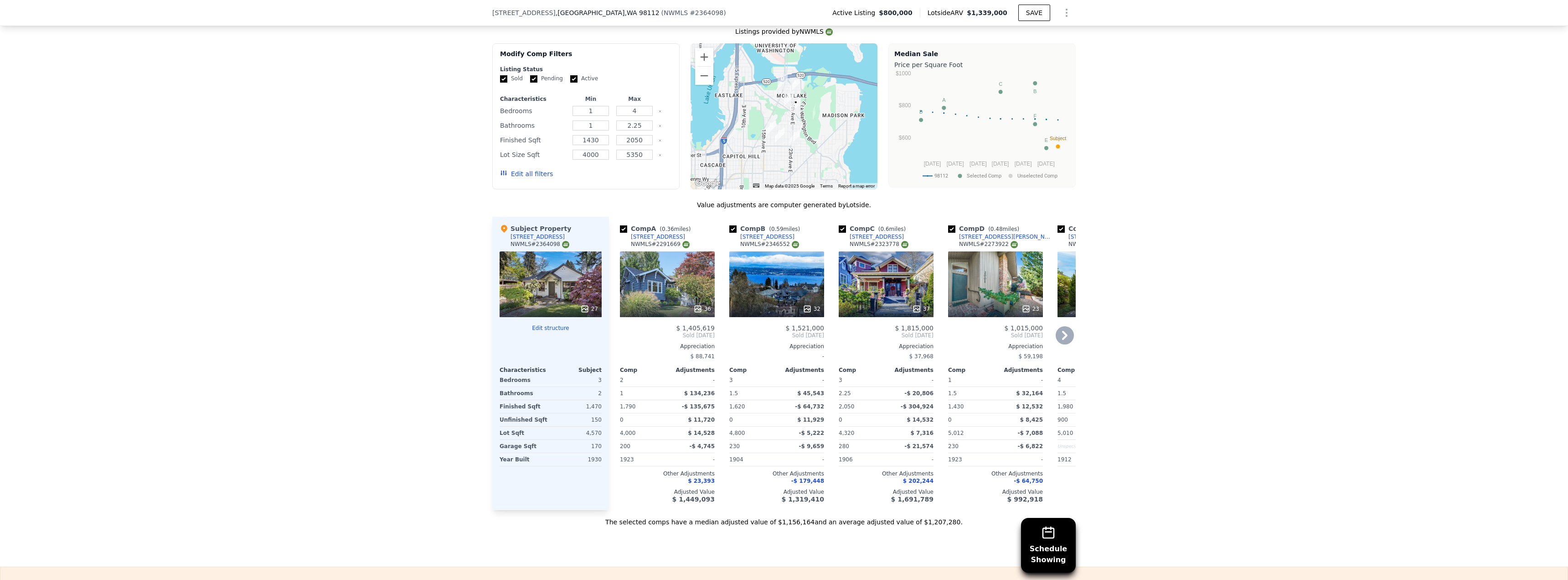
scroll to position [913, 0]
click at [1062, 336] on icon at bounding box center [1065, 335] width 18 height 18
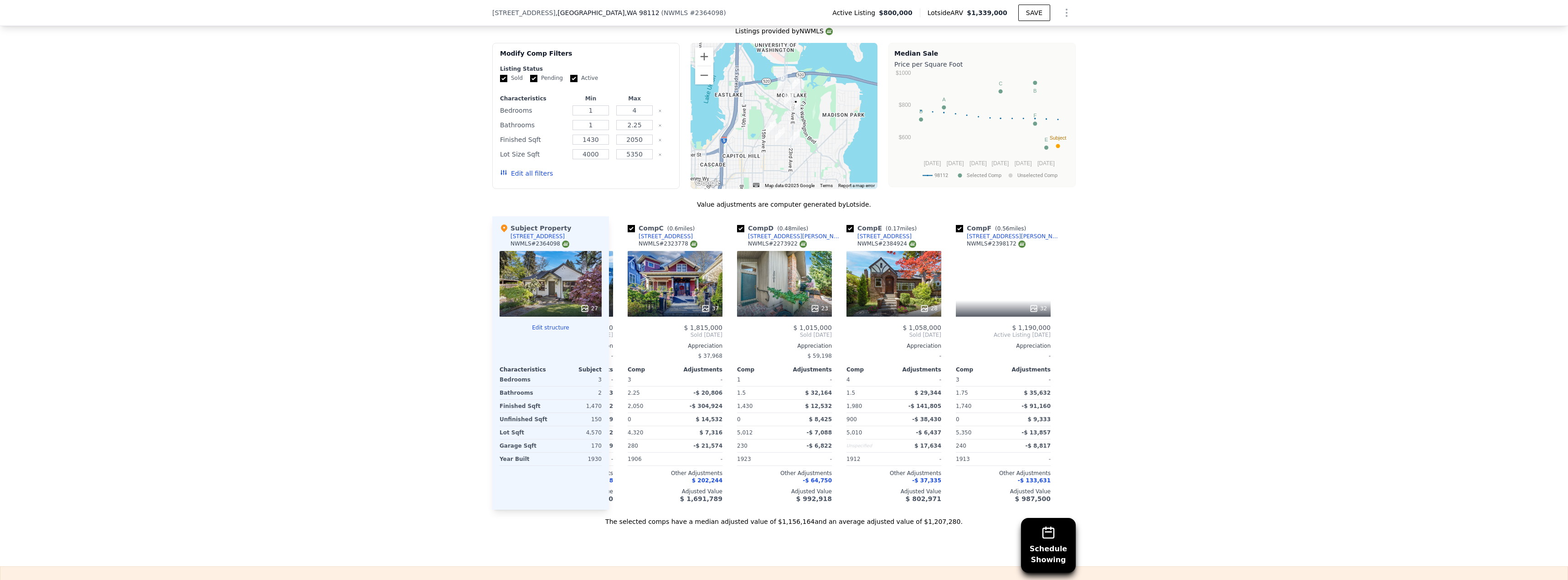
scroll to position [0, 211]
click at [895, 289] on div "28" at bounding box center [894, 284] width 95 height 66
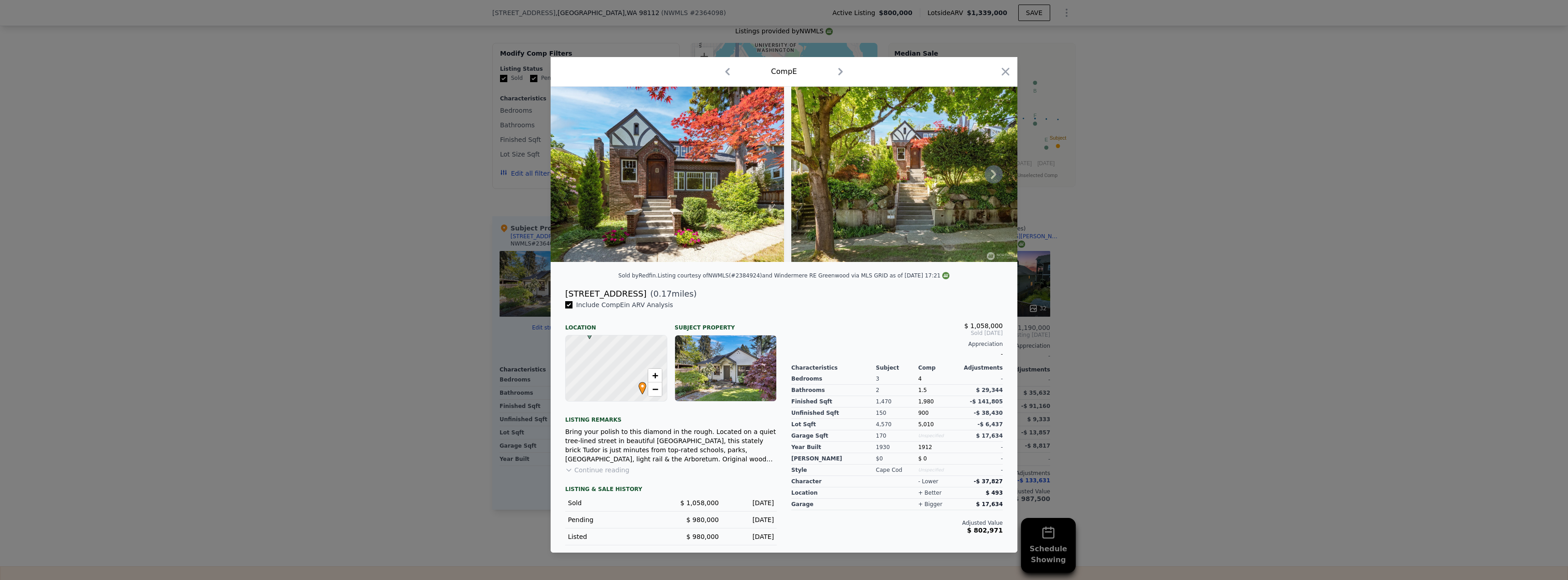
click at [992, 177] on icon at bounding box center [994, 175] width 5 height 9
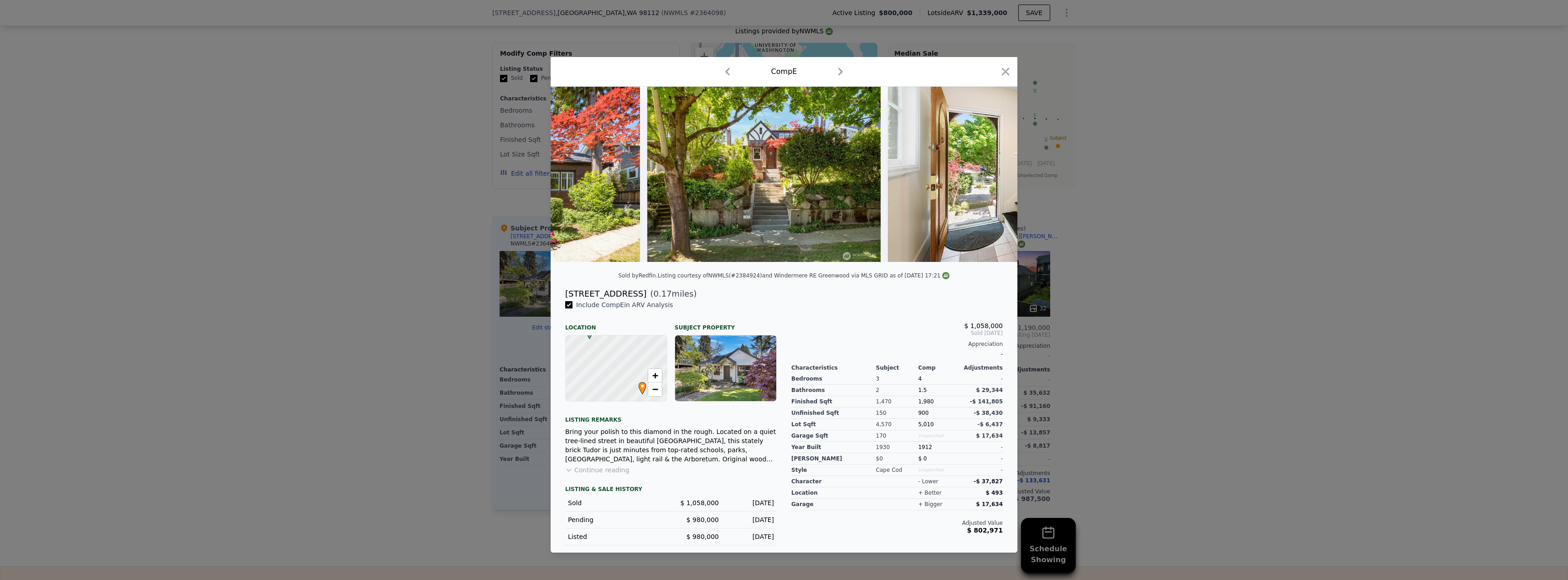
scroll to position [0, 219]
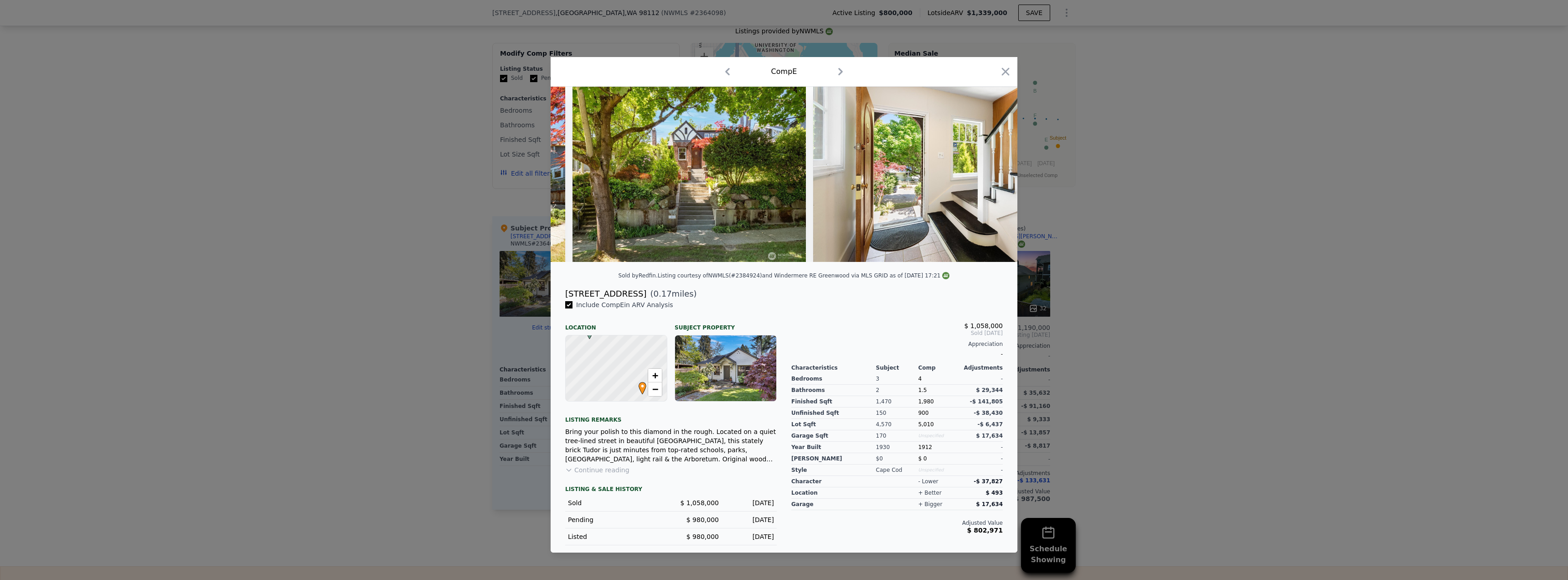
click at [992, 177] on div at bounding box center [784, 175] width 467 height 175
click at [992, 177] on icon at bounding box center [994, 175] width 5 height 9
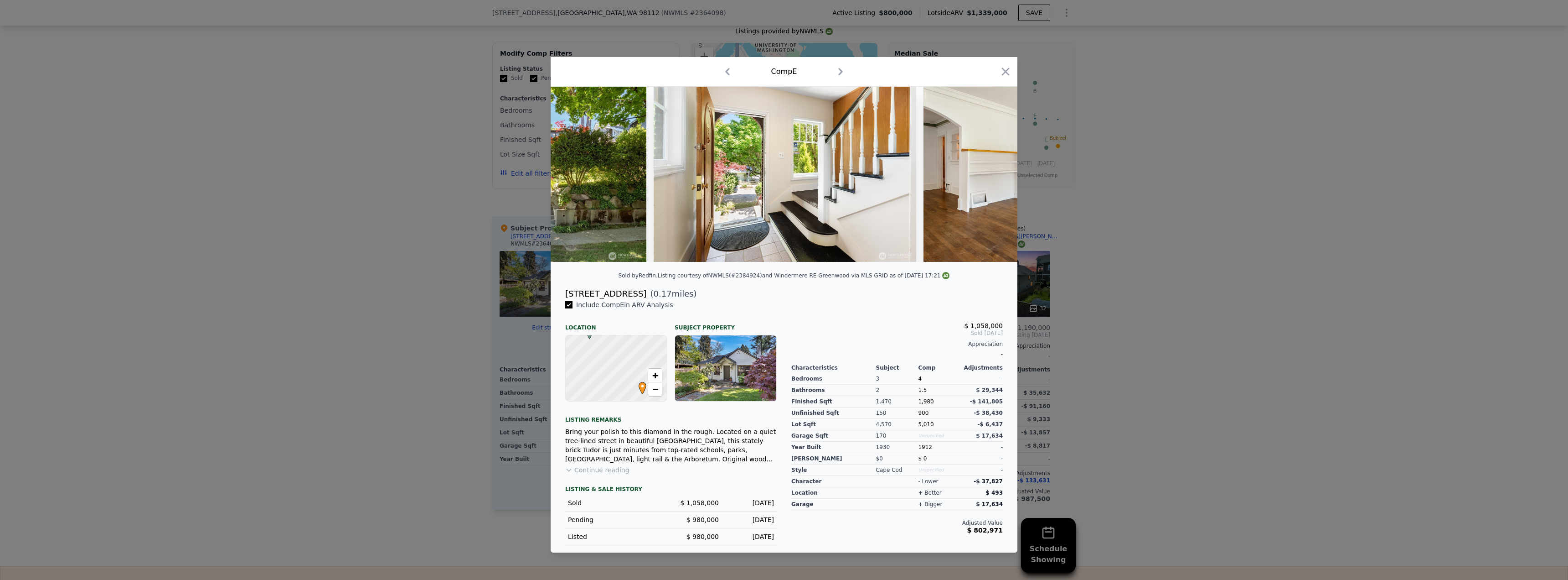
scroll to position [0, 438]
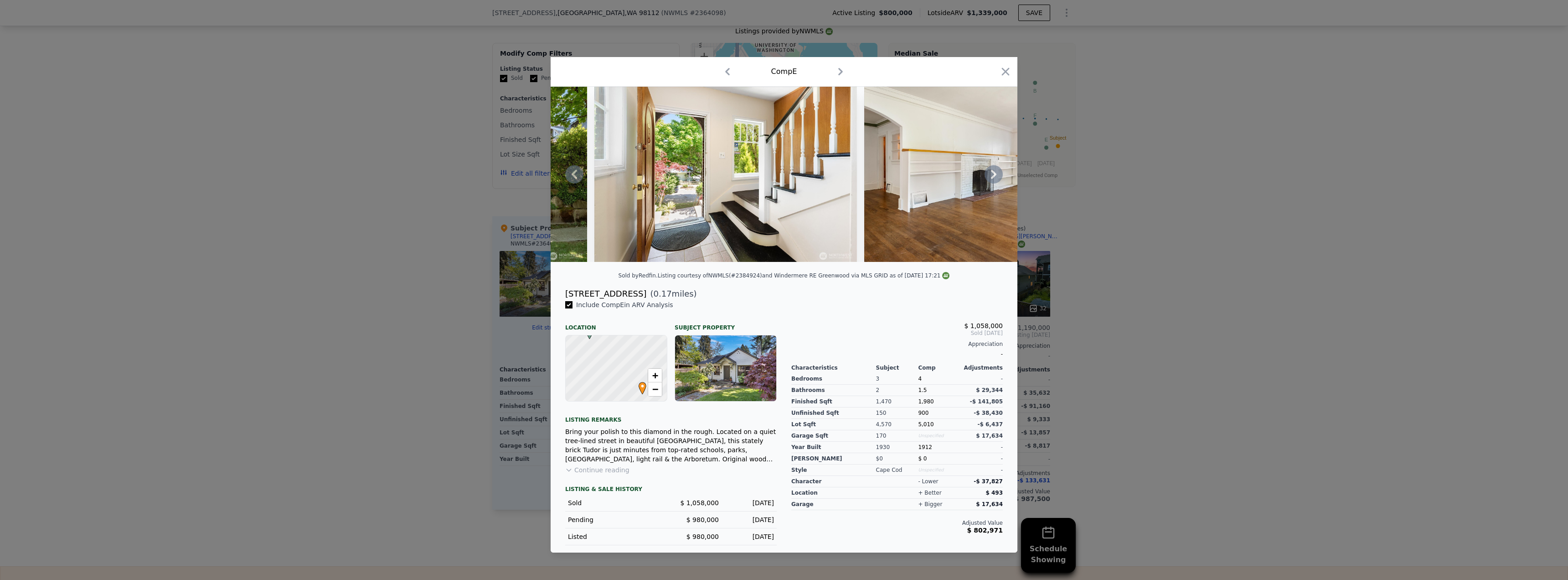
click at [992, 177] on div at bounding box center [784, 175] width 467 height 175
click at [992, 177] on icon at bounding box center [994, 175] width 5 height 9
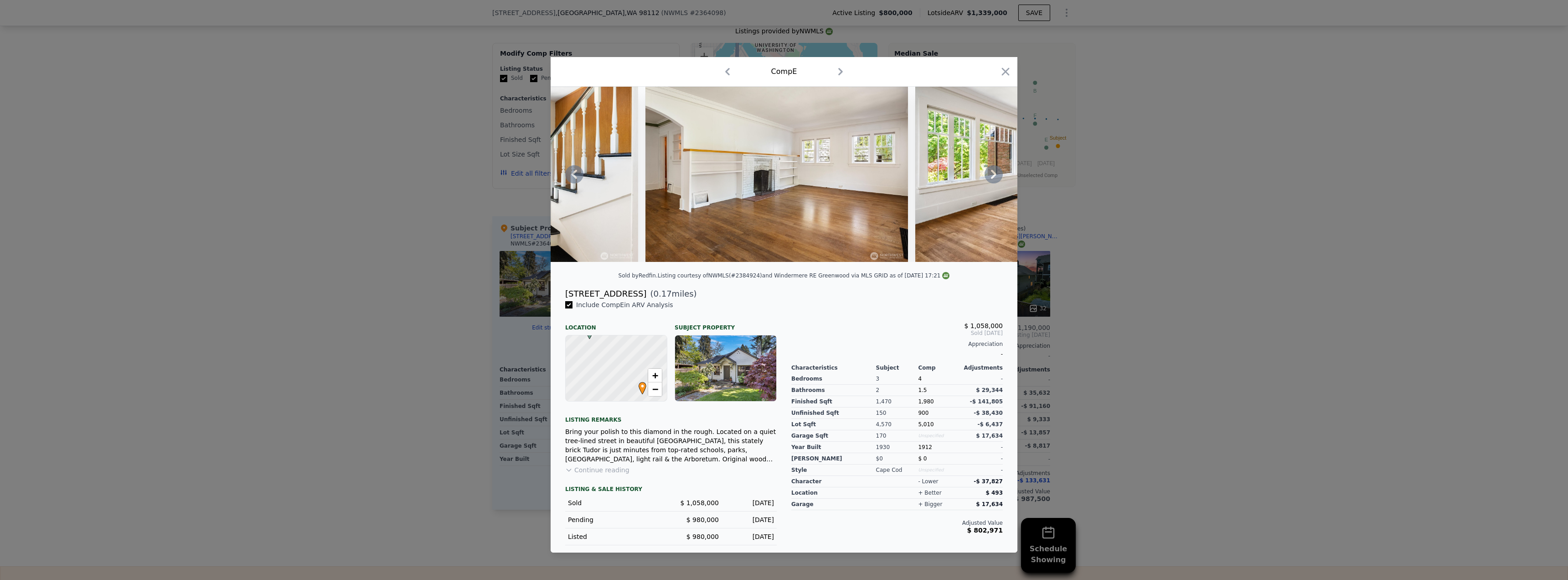
click at [994, 173] on icon at bounding box center [994, 175] width 5 height 9
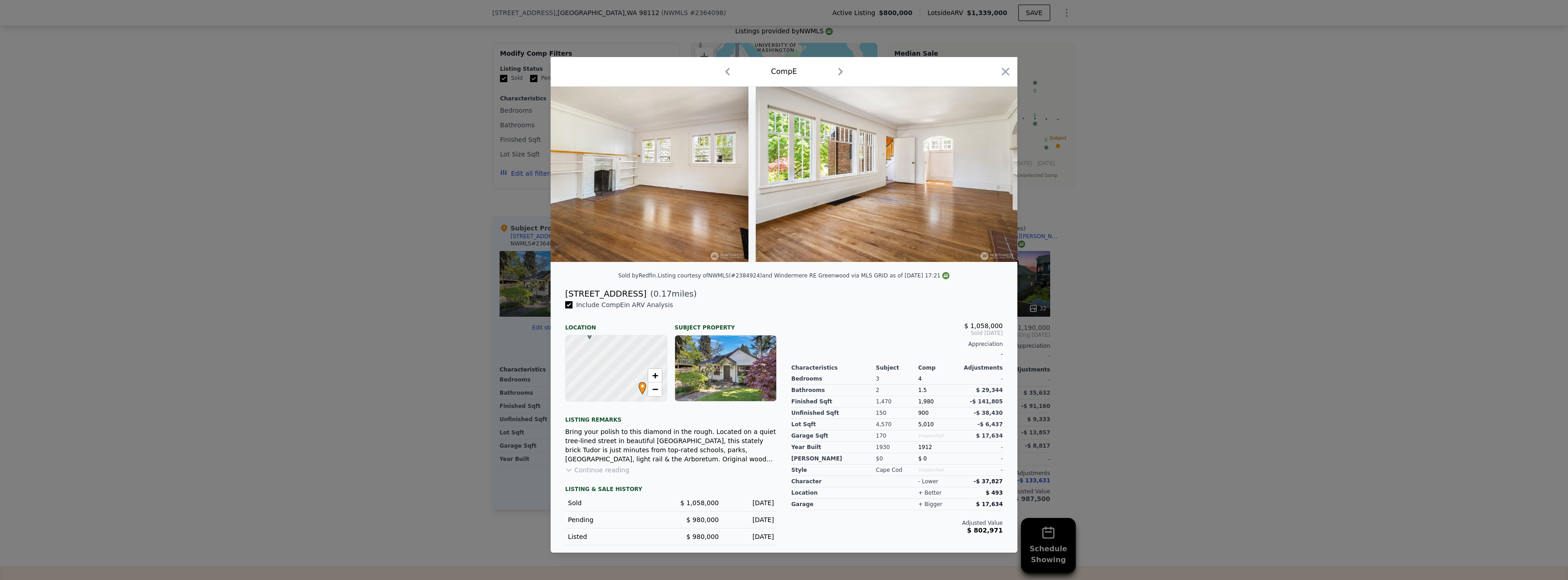
scroll to position [0, 875]
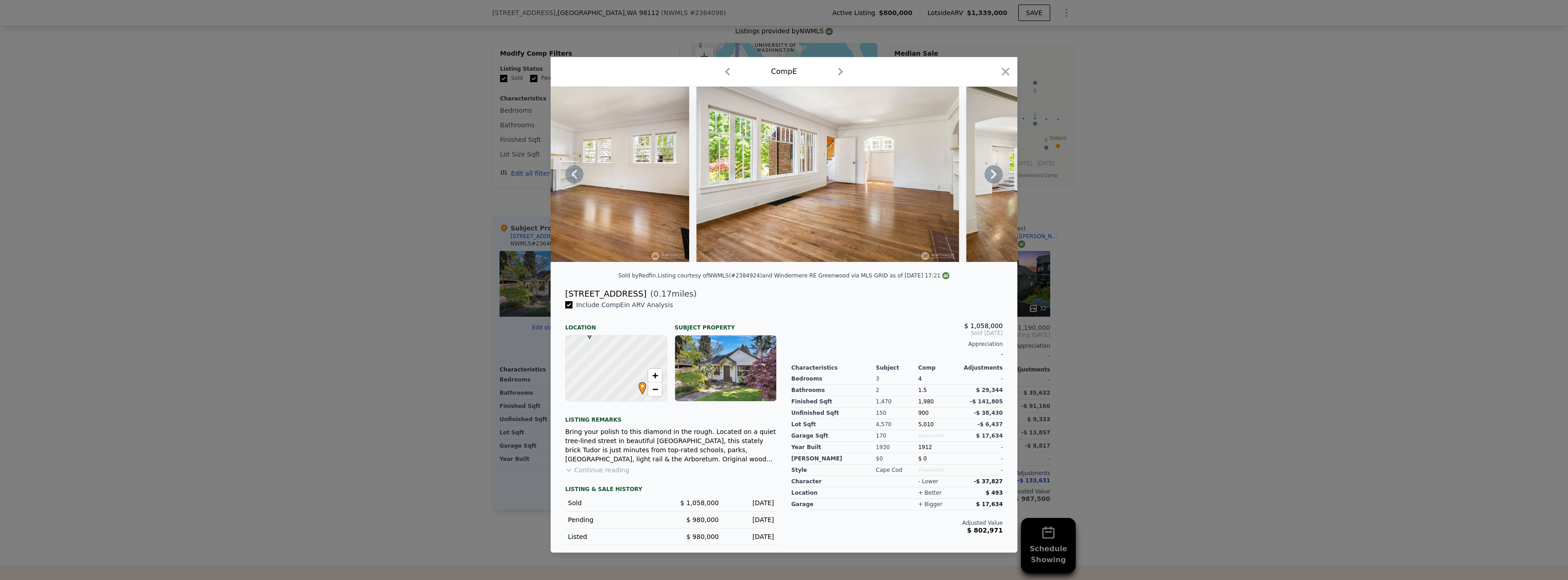
click at [994, 173] on icon at bounding box center [994, 175] width 5 height 9
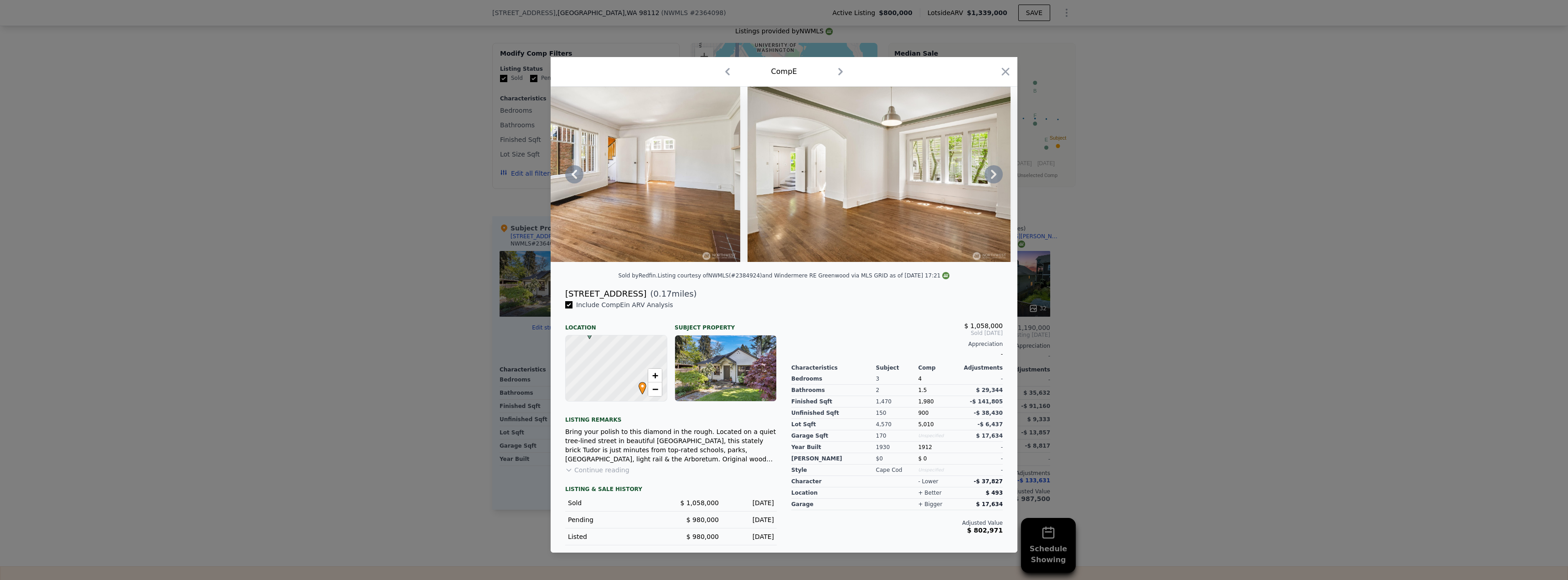
click at [994, 173] on icon at bounding box center [994, 175] width 5 height 9
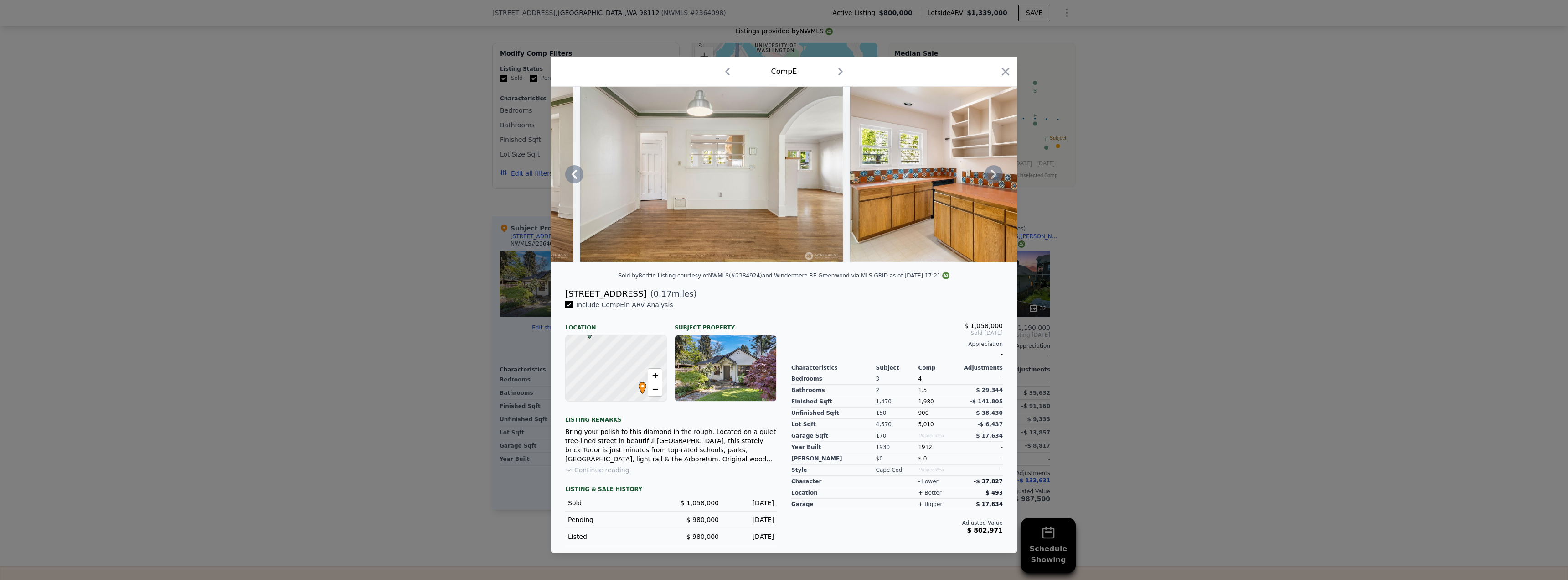
click at [994, 173] on icon at bounding box center [994, 175] width 5 height 9
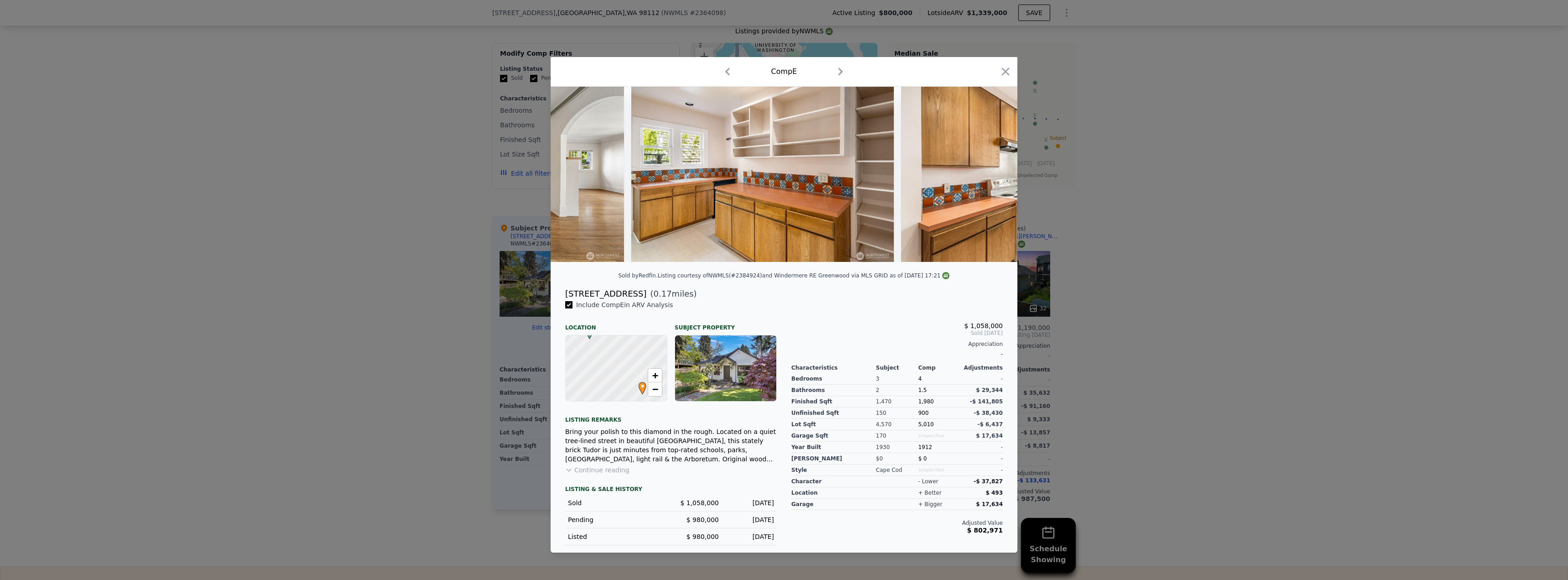
click at [994, 173] on img at bounding box center [1033, 175] width 263 height 175
click at [994, 173] on icon at bounding box center [994, 175] width 5 height 9
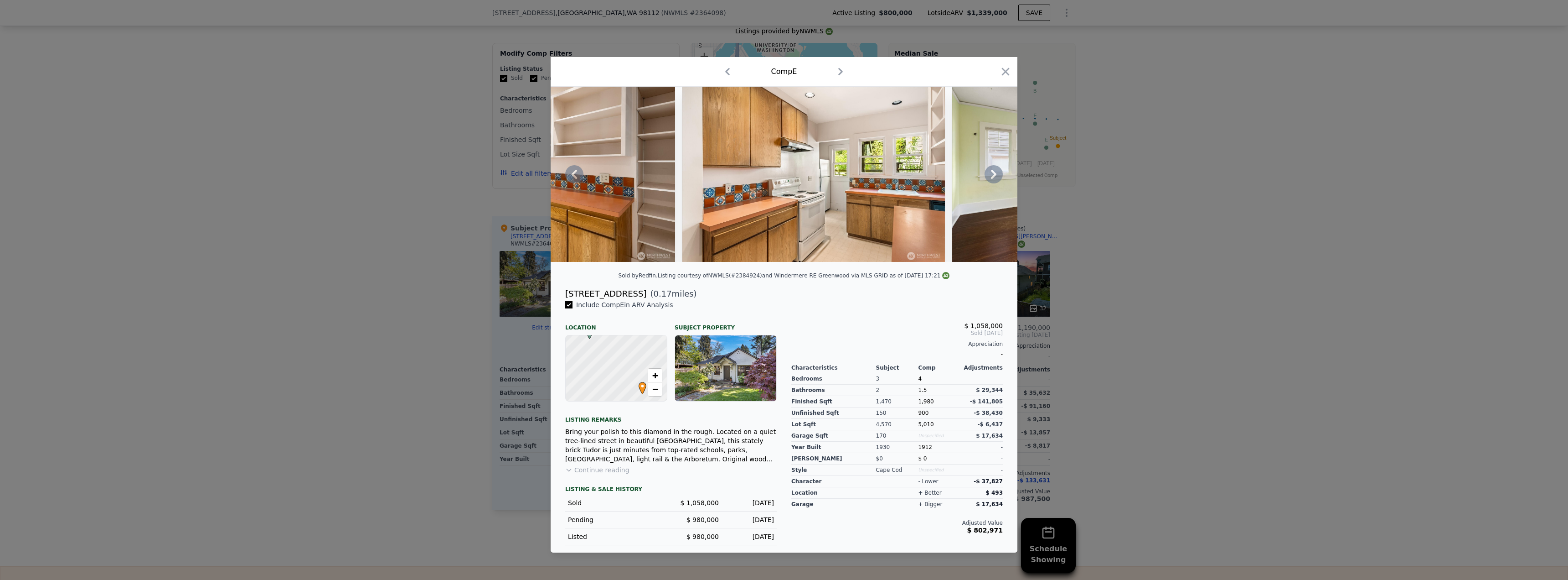
click at [994, 173] on div at bounding box center [784, 175] width 467 height 175
click at [994, 173] on icon at bounding box center [994, 175] width 5 height 9
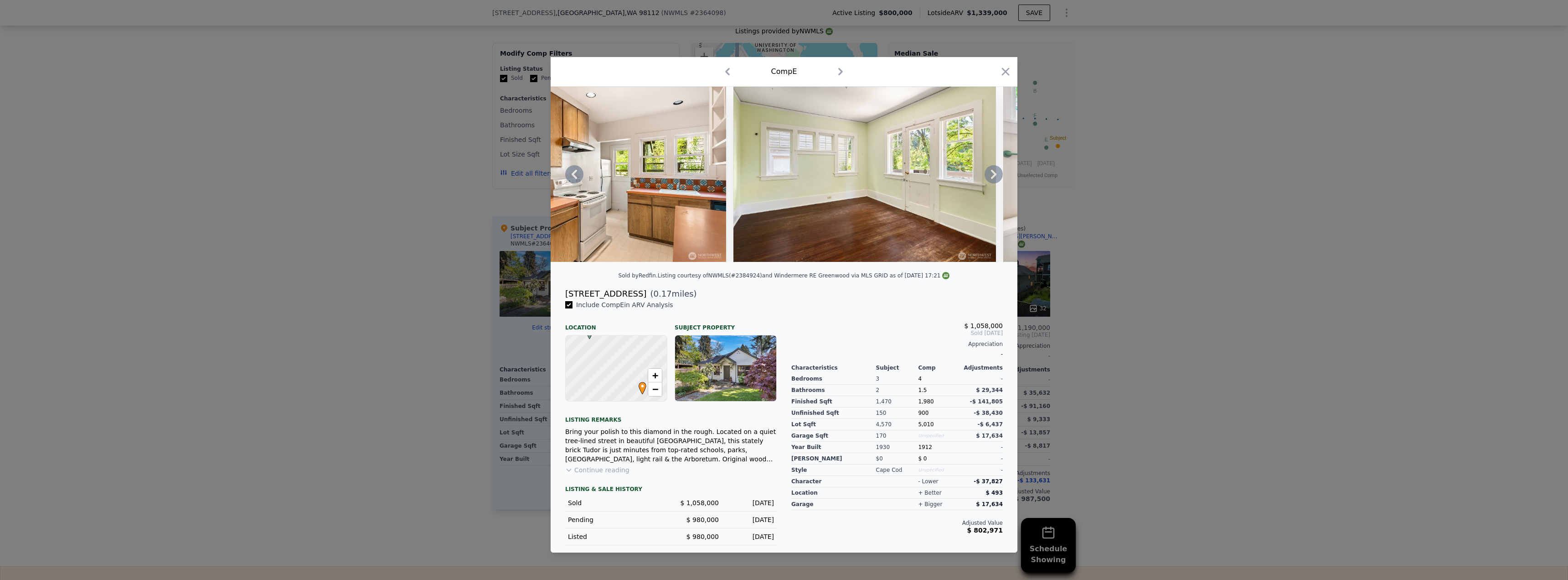
click at [994, 173] on icon at bounding box center [994, 175] width 5 height 9
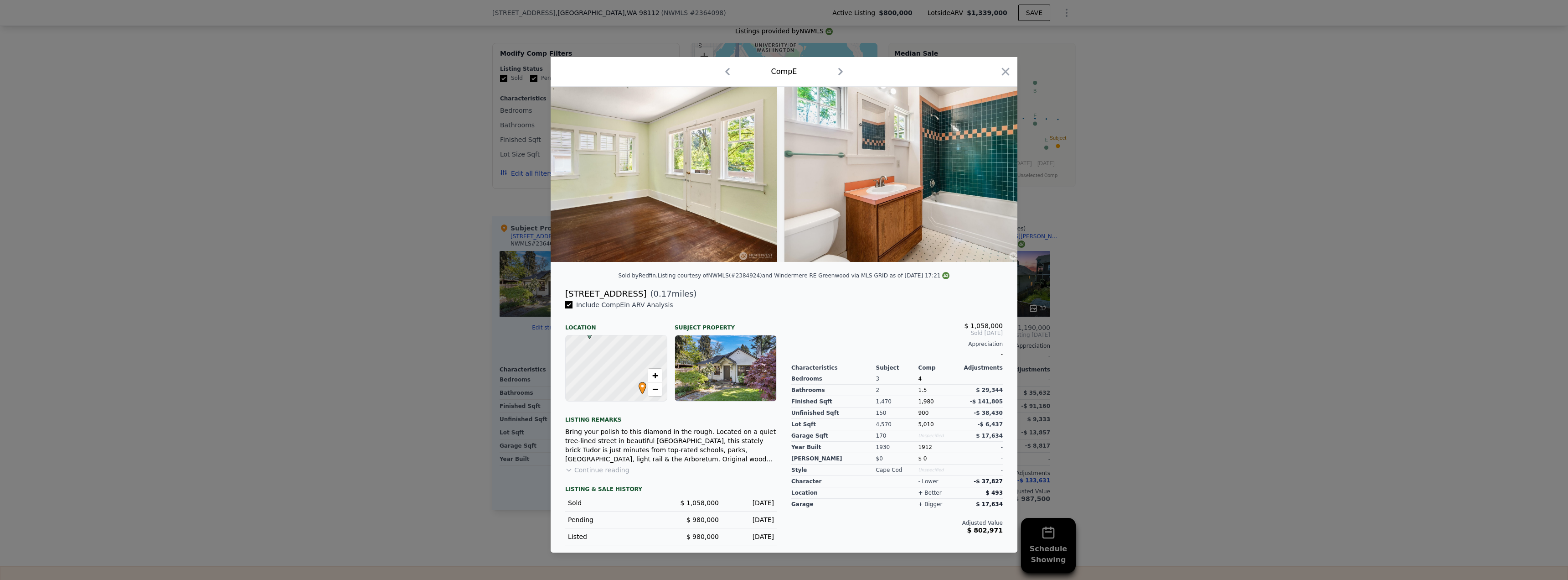
click at [994, 173] on div at bounding box center [784, 175] width 467 height 175
click at [994, 173] on icon at bounding box center [994, 175] width 5 height 9
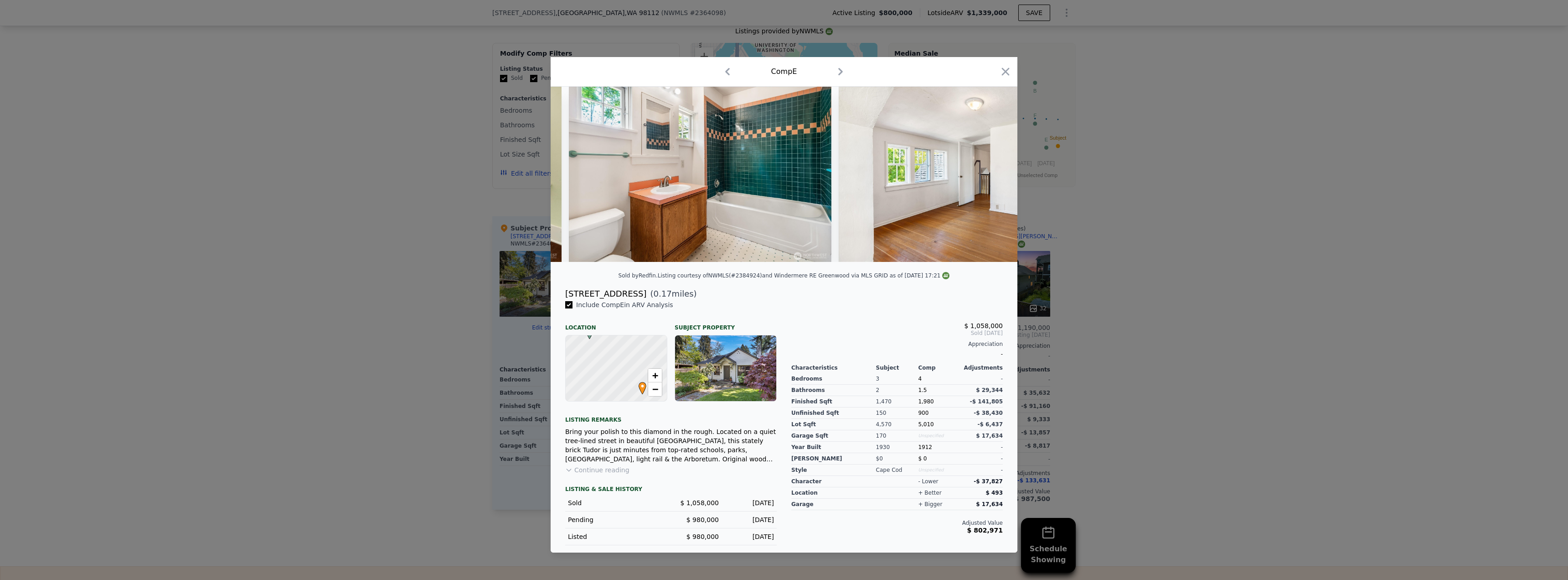
scroll to position [0, 2626]
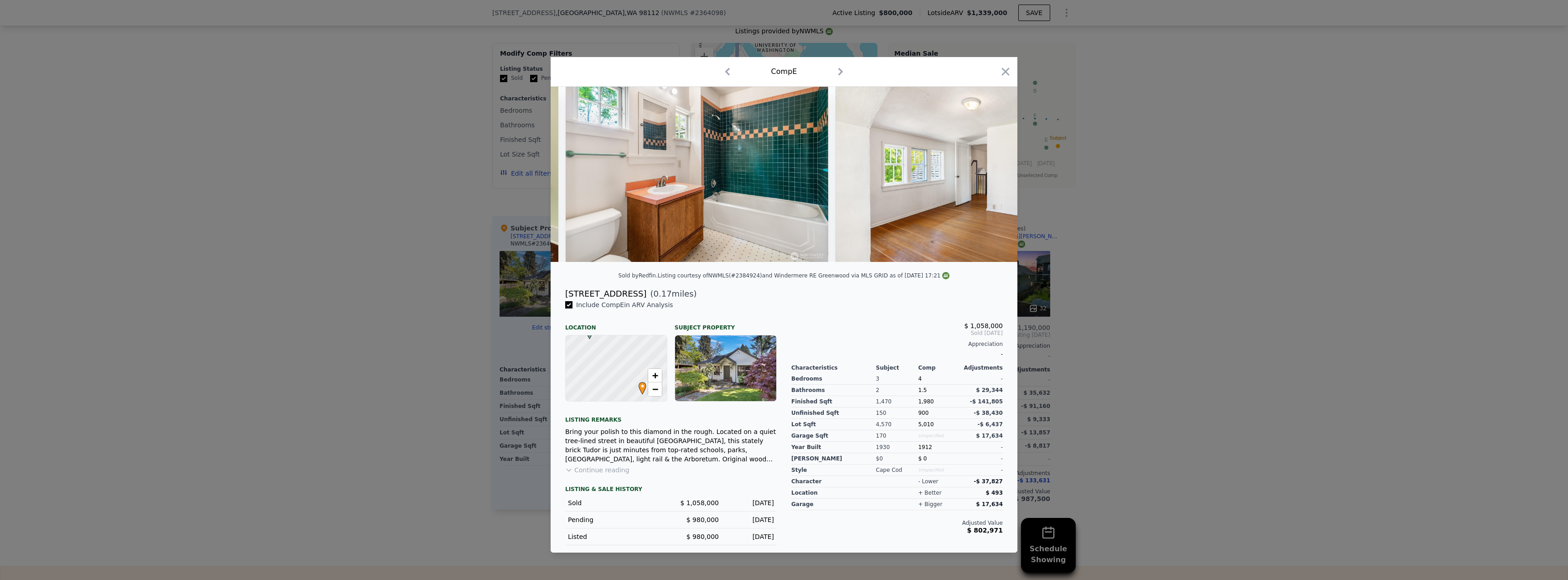
click at [994, 173] on div at bounding box center [784, 175] width 467 height 175
click at [994, 173] on icon at bounding box center [994, 175] width 5 height 9
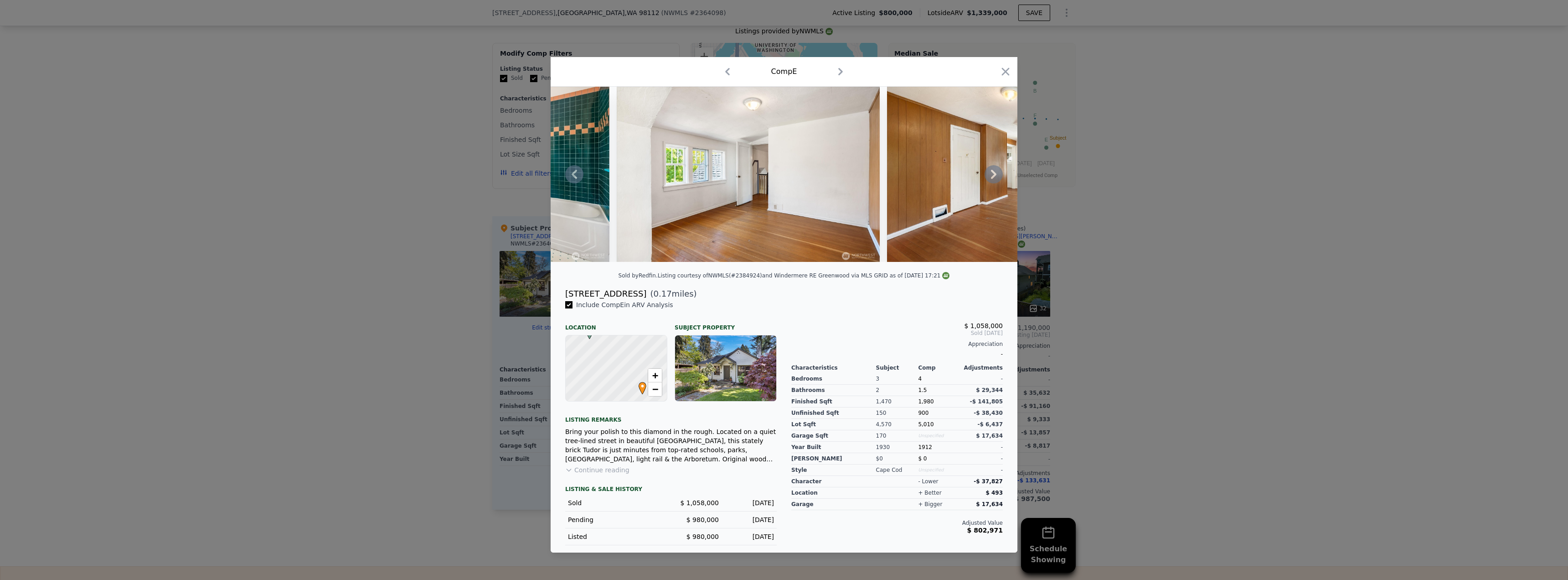
click at [994, 173] on icon at bounding box center [994, 175] width 5 height 9
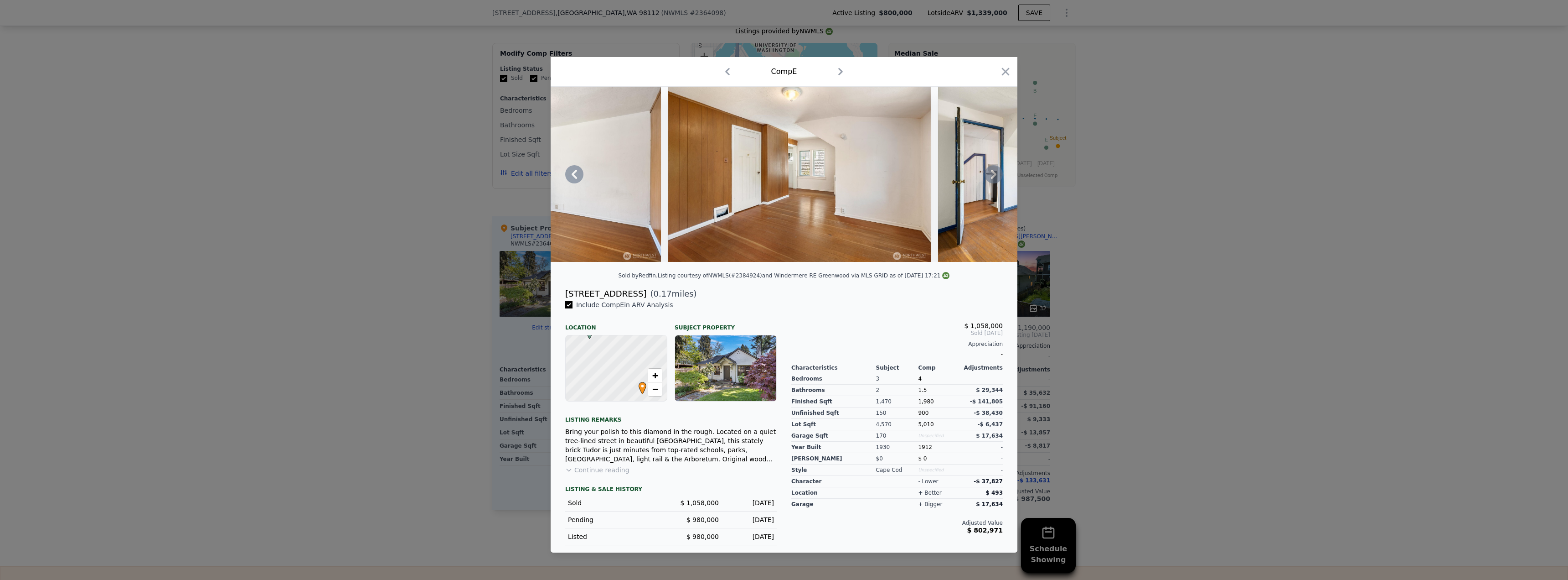
click at [994, 173] on icon at bounding box center [994, 175] width 5 height 9
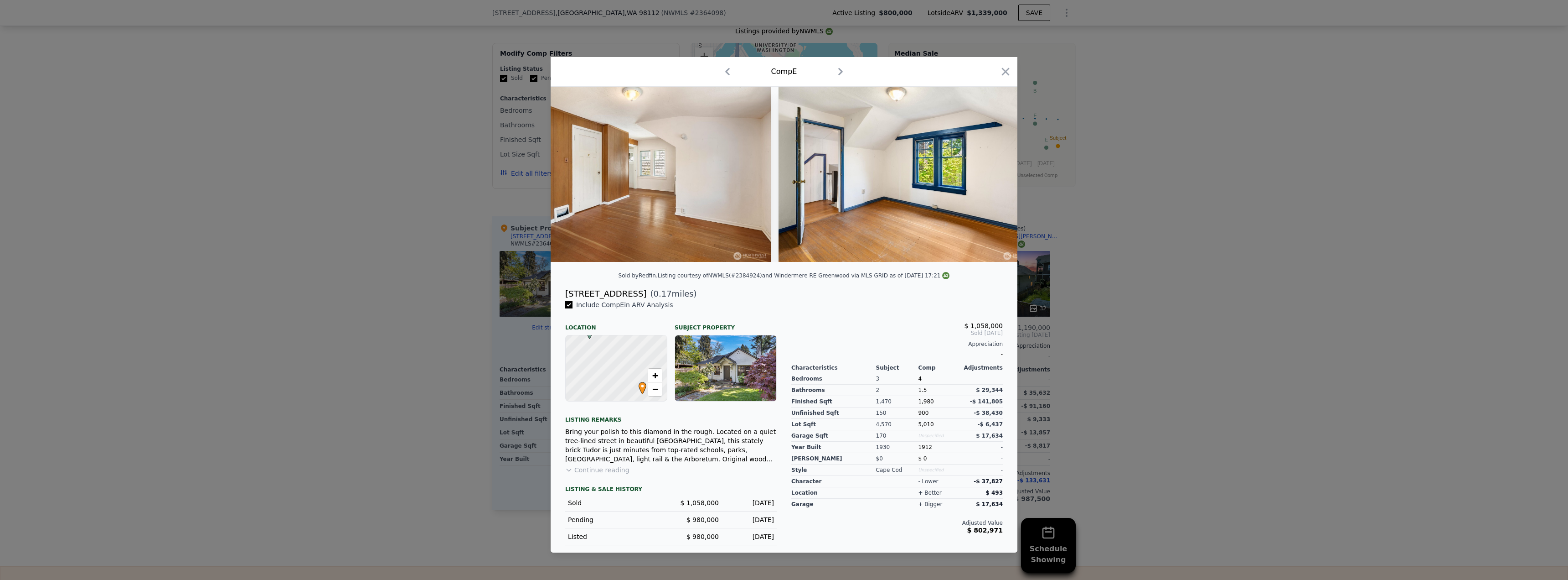
scroll to position [0, 3282]
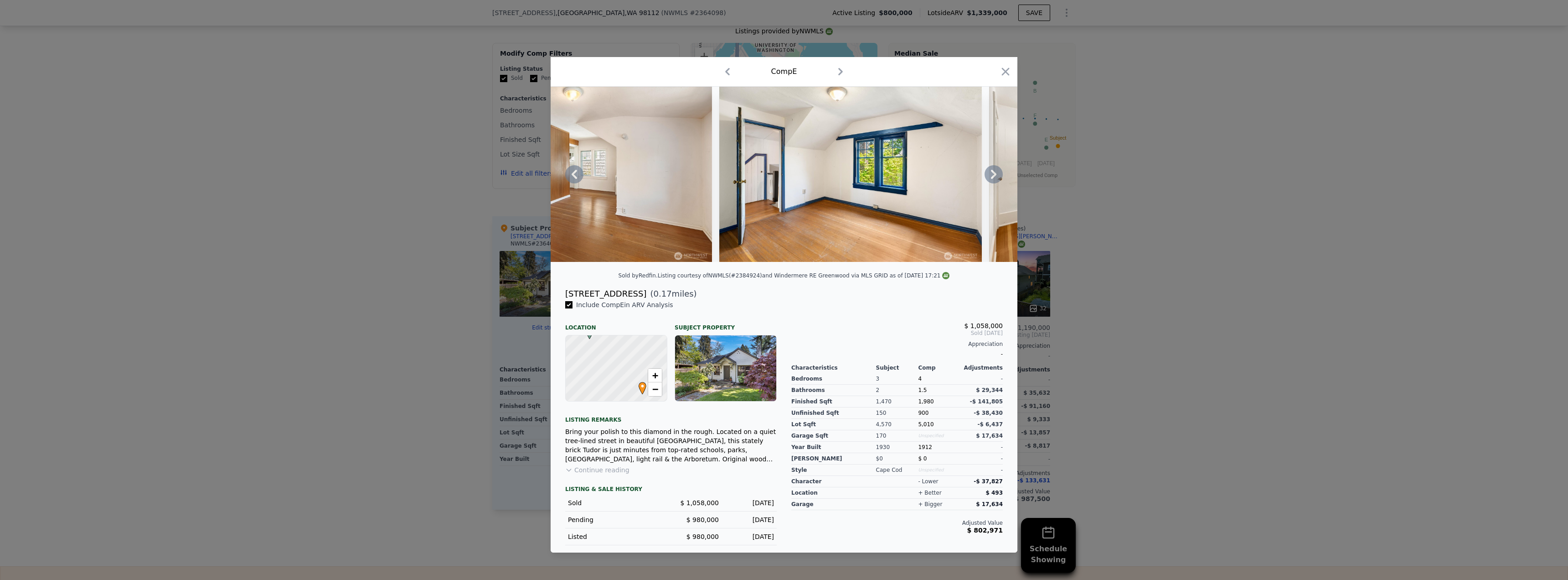
click at [994, 173] on div at bounding box center [784, 175] width 467 height 175
click at [994, 173] on icon at bounding box center [994, 175] width 5 height 9
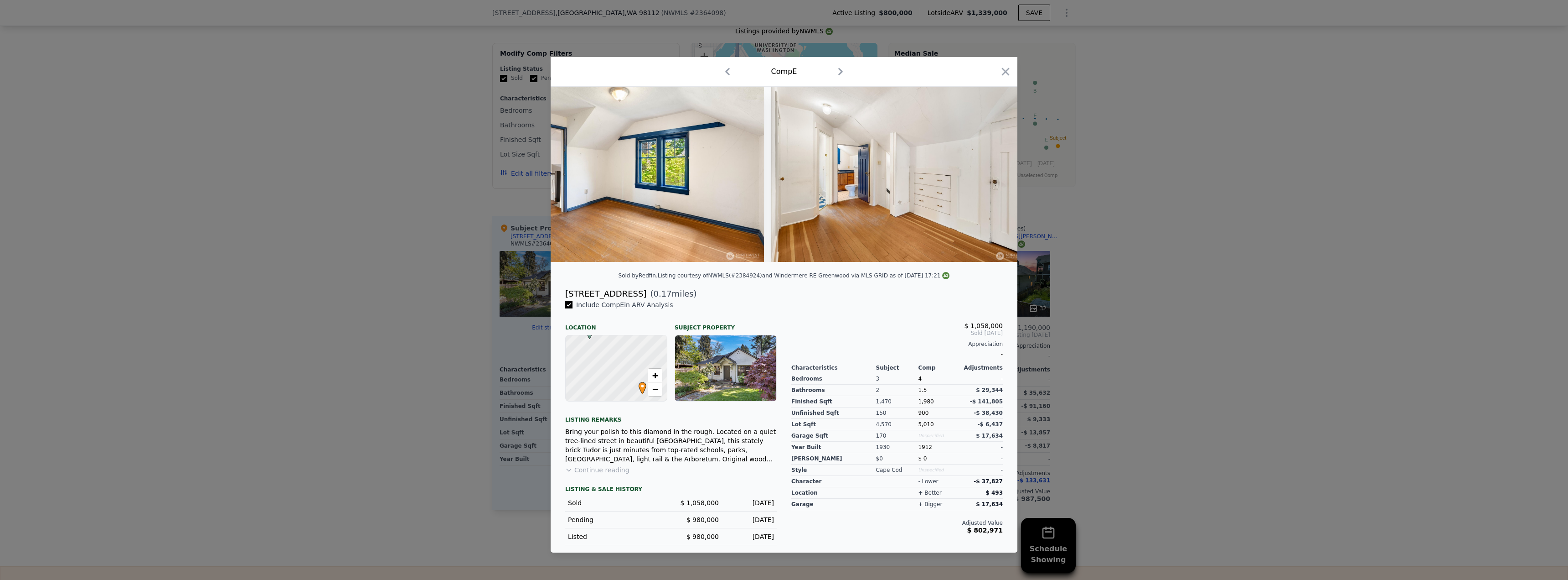
scroll to position [0, 3501]
click at [994, 173] on div at bounding box center [784, 175] width 467 height 175
click at [994, 173] on icon at bounding box center [994, 175] width 5 height 9
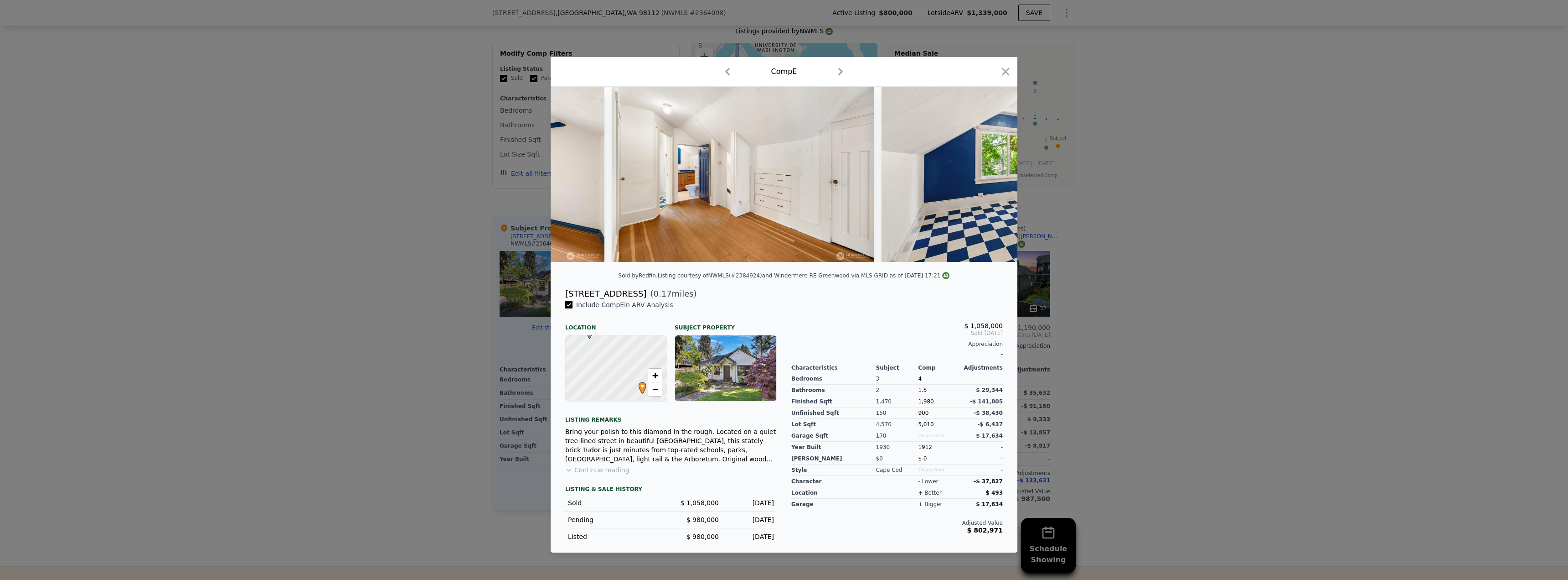
scroll to position [0, 3720]
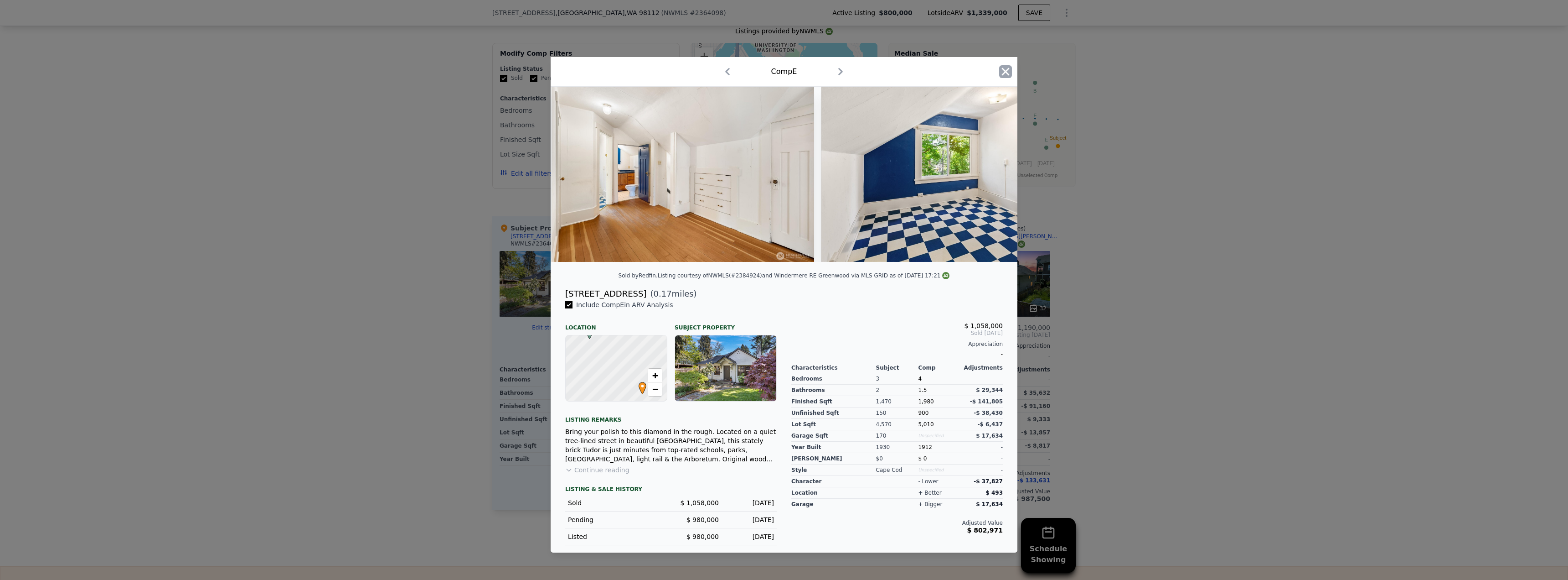
click at [1005, 65] on icon "button" at bounding box center [1005, 71] width 13 height 13
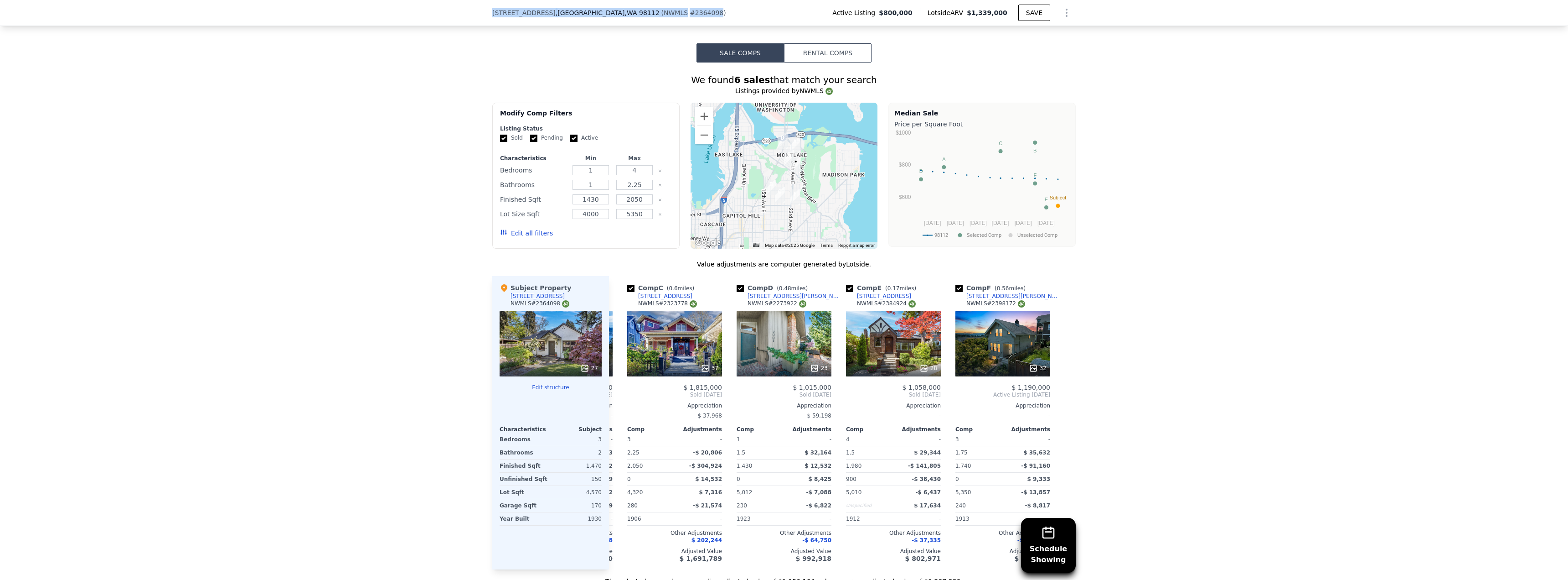
scroll to position [826, 0]
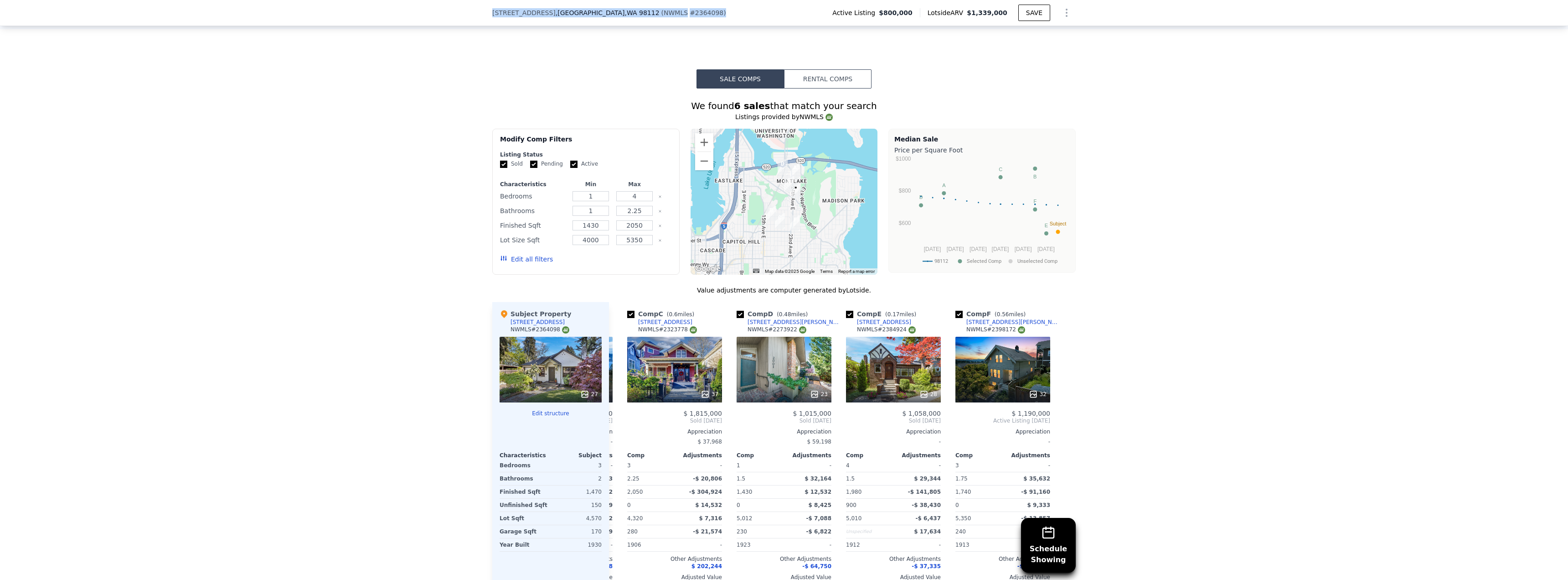
drag, startPoint x: 485, startPoint y: 14, endPoint x: 652, endPoint y: 15, distance: 167.0
click at [652, 15] on div "[STREET_ADDRESS] ( NWMLS # 2364098 ) Active Listing $800,000 Lotside ARV $1,339…" at bounding box center [784, 13] width 1568 height 26
copy div "[STREET_ADDRESS] ( NWMLS # 2364098 )"
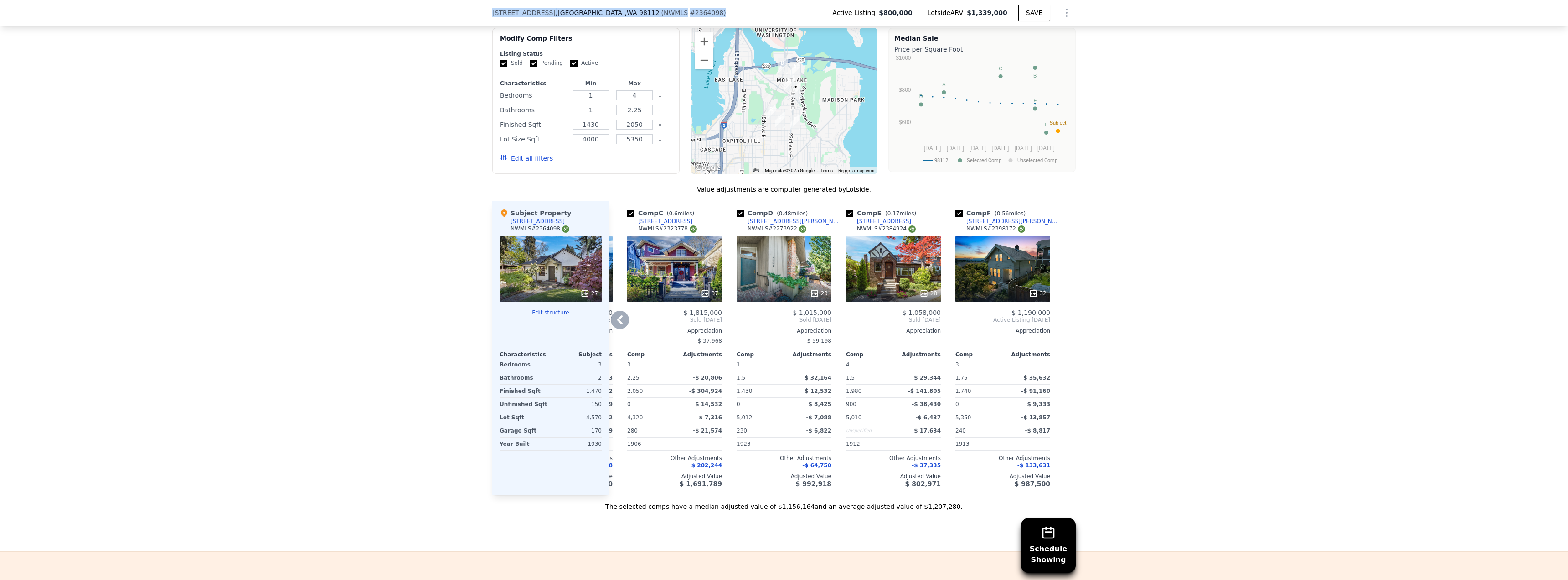
scroll to position [964, 0]
